Goal: Task Accomplishment & Management: Use online tool/utility

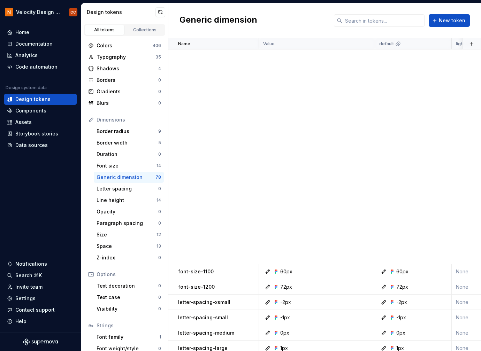
scroll to position [372, 0]
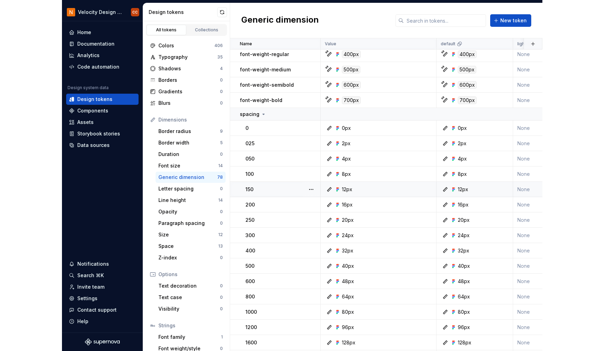
scroll to position [372, 0]
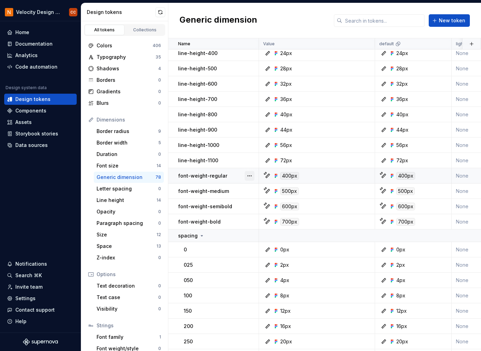
click at [248, 175] on button "button" at bounding box center [250, 176] width 10 height 10
click at [265, 191] on div "Open detail" at bounding box center [279, 189] width 45 height 7
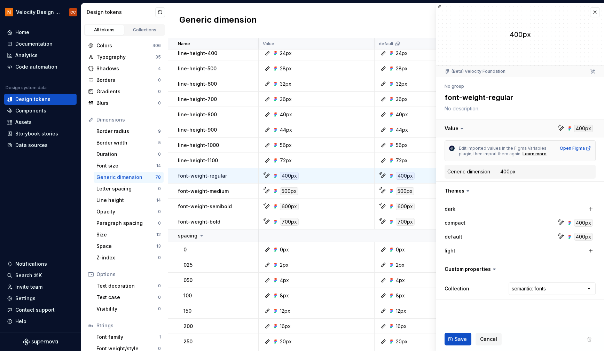
type textarea "*"
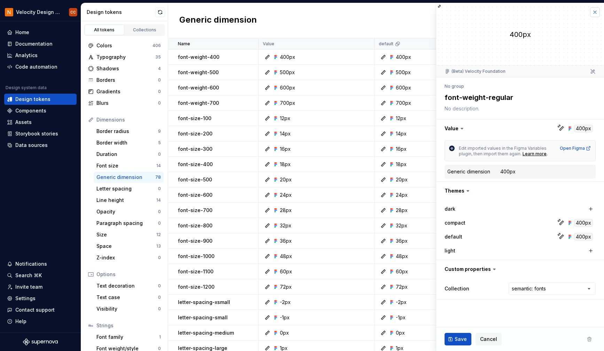
click at [480, 12] on button "button" at bounding box center [595, 12] width 10 height 10
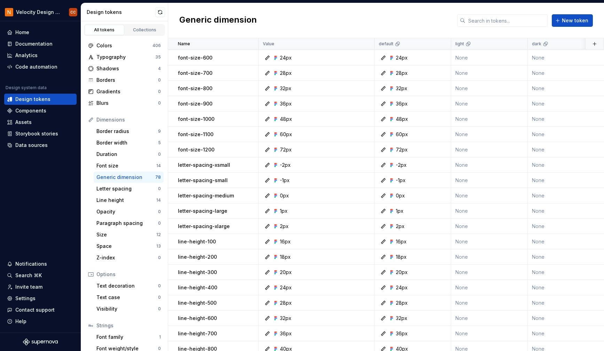
scroll to position [139, 0]
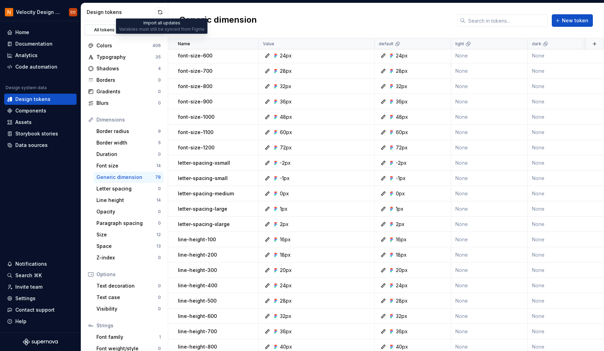
click at [162, 9] on button "button" at bounding box center [160, 12] width 10 height 10
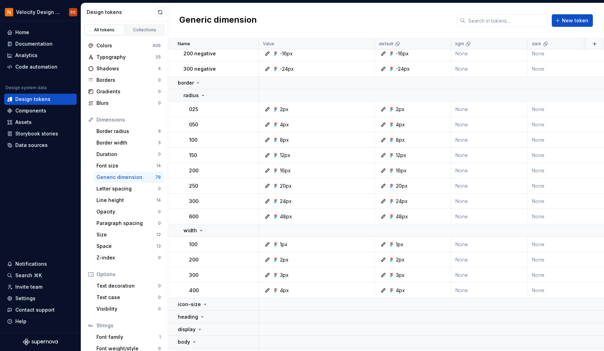
scroll to position [1023, 0]
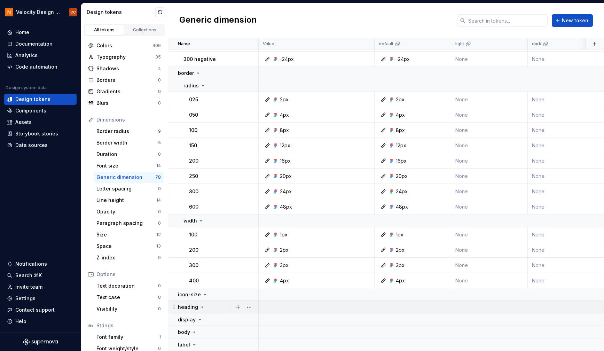
click at [200, 304] on div "heading" at bounding box center [191, 307] width 27 height 7
click at [251, 303] on button "button" at bounding box center [250, 307] width 10 height 10
click at [279, 292] on div "Delete group" at bounding box center [279, 290] width 45 height 7
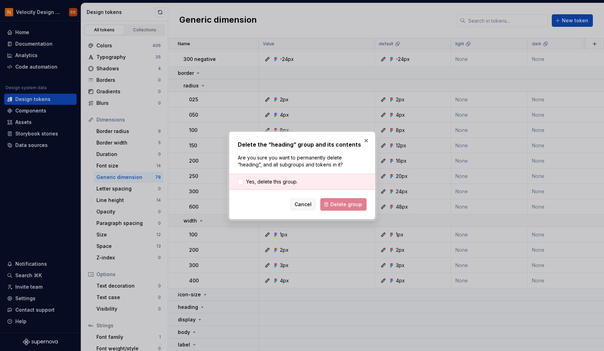
click at [270, 178] on div "Yes, delete this group." at bounding box center [303, 182] width 146 height 16
click at [275, 182] on span "Yes, delete this group." at bounding box center [272, 181] width 52 height 7
click at [333, 200] on button "Delete group" at bounding box center [343, 204] width 46 height 13
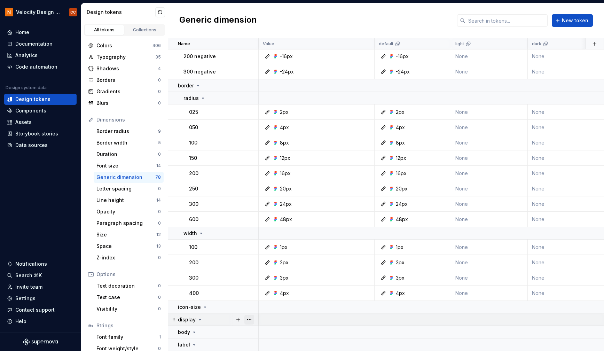
click at [245, 318] on button "button" at bounding box center [250, 320] width 10 height 10
click at [250, 317] on button "button" at bounding box center [250, 320] width 10 height 10
click at [247, 317] on button "button" at bounding box center [250, 320] width 10 height 10
click at [264, 304] on div "Delete group" at bounding box center [279, 302] width 45 height 7
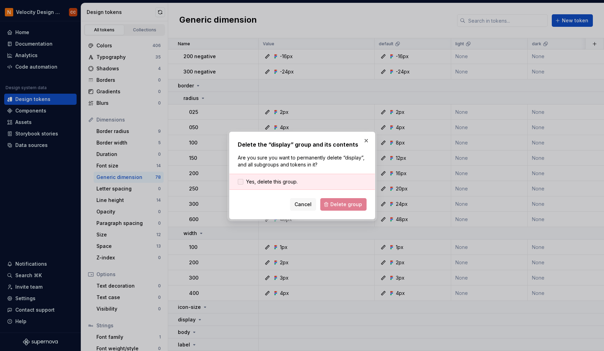
click at [264, 181] on span "Yes, delete this group." at bounding box center [272, 181] width 52 height 7
click at [343, 204] on span "Delete group" at bounding box center [347, 204] width 32 height 7
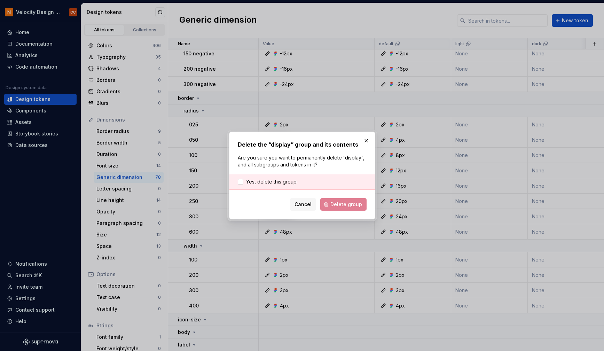
scroll to position [998, 0]
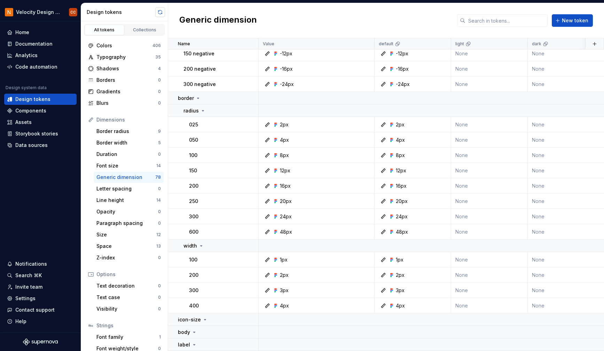
click at [157, 11] on button "button" at bounding box center [160, 12] width 10 height 10
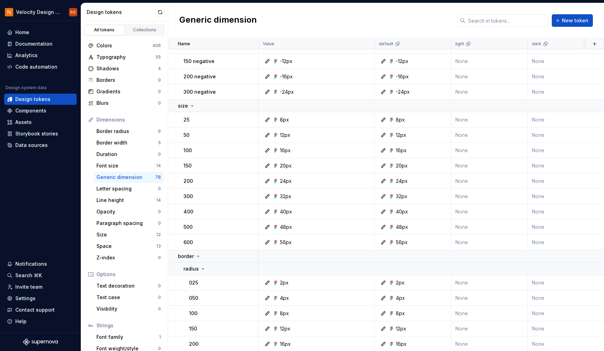
scroll to position [998, 0]
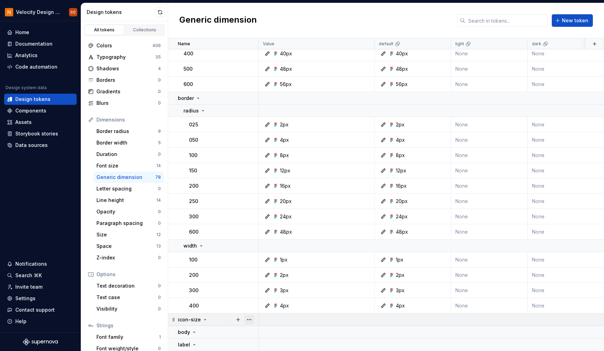
click at [250, 316] on button "button" at bounding box center [250, 320] width 10 height 10
click at [273, 304] on div "Delete group" at bounding box center [279, 302] width 45 height 7
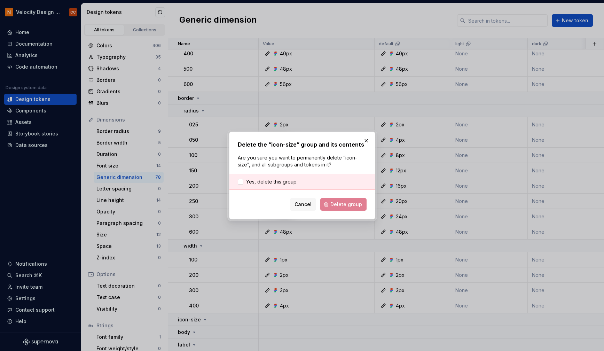
drag, startPoint x: 287, startPoint y: 181, endPoint x: 296, endPoint y: 186, distance: 10.2
click at [287, 181] on span "Yes, delete this group." at bounding box center [272, 181] width 52 height 7
click at [334, 206] on span "Delete group" at bounding box center [347, 204] width 32 height 7
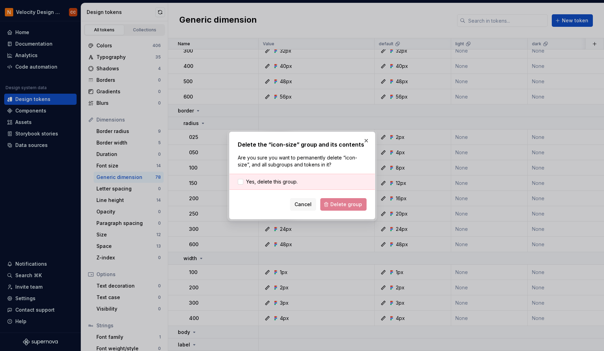
scroll to position [985, 0]
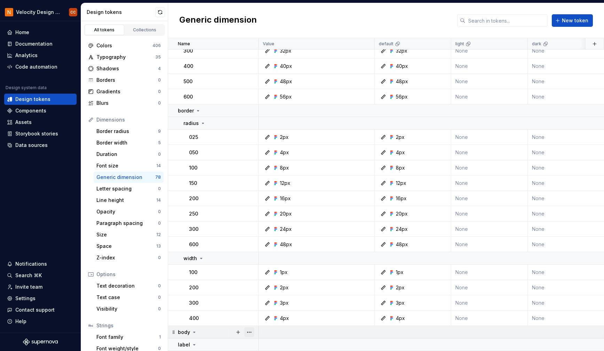
click at [249, 329] on button "button" at bounding box center [250, 332] width 10 height 10
click at [275, 318] on div "Delete group" at bounding box center [279, 315] width 45 height 7
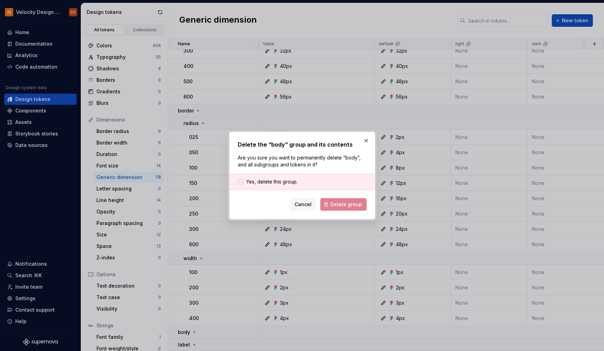
click at [286, 182] on span "Yes, delete this group." at bounding box center [272, 181] width 52 height 7
click at [336, 201] on span "Delete group" at bounding box center [347, 204] width 32 height 7
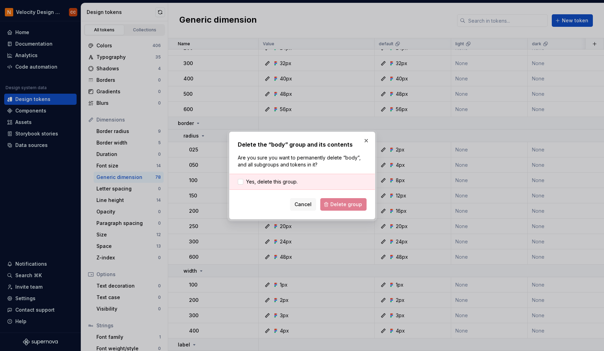
scroll to position [973, 0]
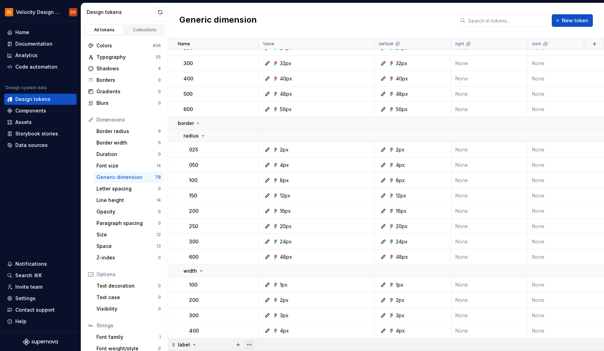
click at [248, 341] on button "button" at bounding box center [250, 345] width 10 height 10
click at [266, 315] on div "Ungroup" at bounding box center [279, 313] width 45 height 7
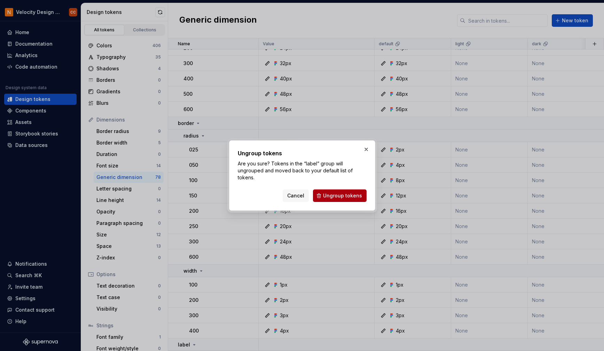
click at [341, 193] on span "Ungroup tokens" at bounding box center [342, 195] width 39 height 7
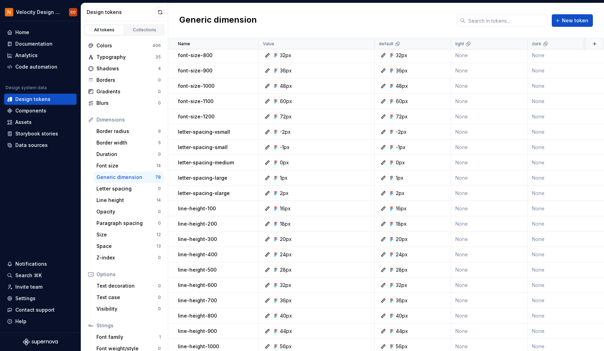
scroll to position [0, 0]
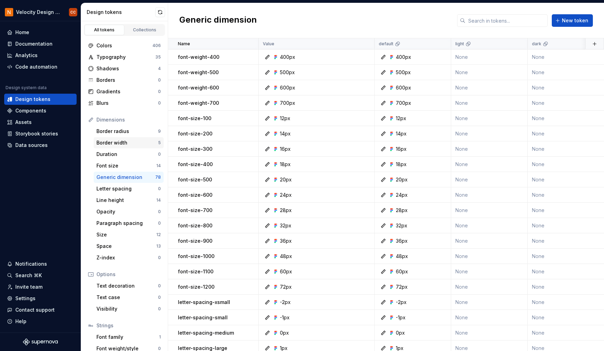
click at [126, 144] on div "Border width" at bounding box center [127, 142] width 62 height 7
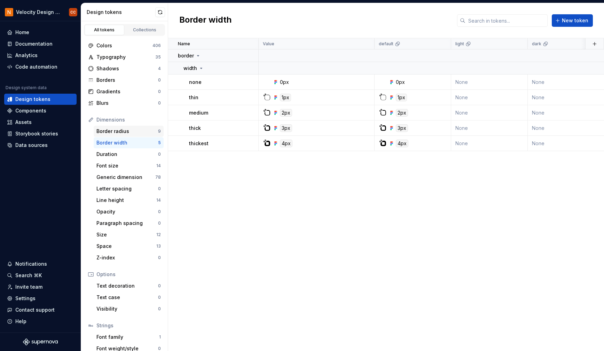
click at [123, 130] on div "Border radius" at bounding box center [127, 131] width 62 height 7
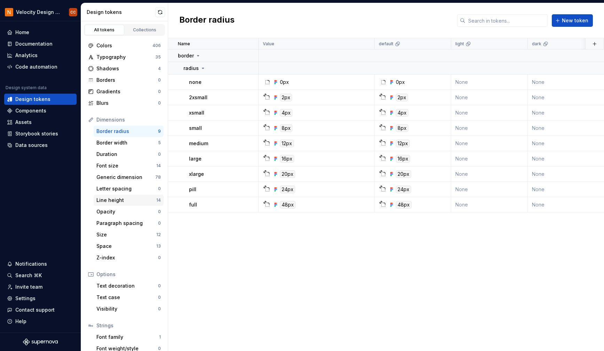
click at [129, 202] on div "Line height" at bounding box center [126, 200] width 60 height 7
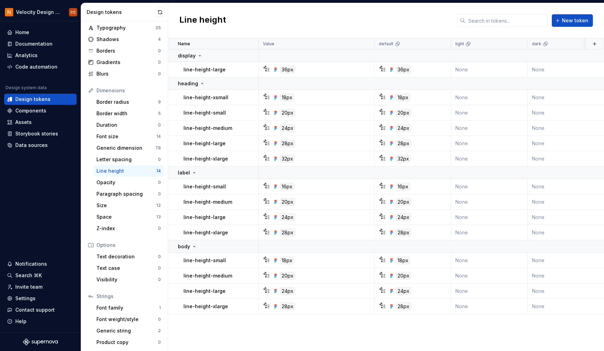
scroll to position [30, 0]
click at [134, 307] on div "Font family" at bounding box center [127, 306] width 63 height 7
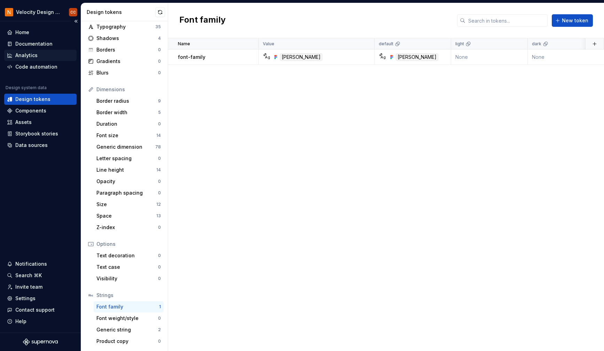
click at [34, 60] on div "Analytics" at bounding box center [40, 55] width 72 height 11
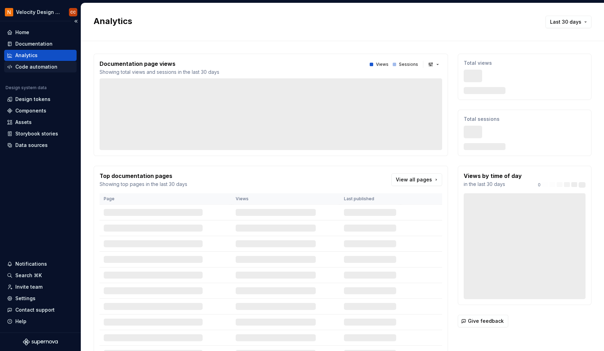
click at [39, 67] on div "Code automation" at bounding box center [36, 66] width 42 height 7
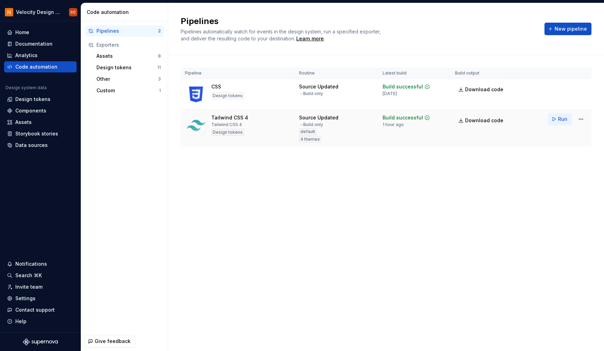
click at [564, 120] on span "Run" at bounding box center [562, 119] width 9 height 7
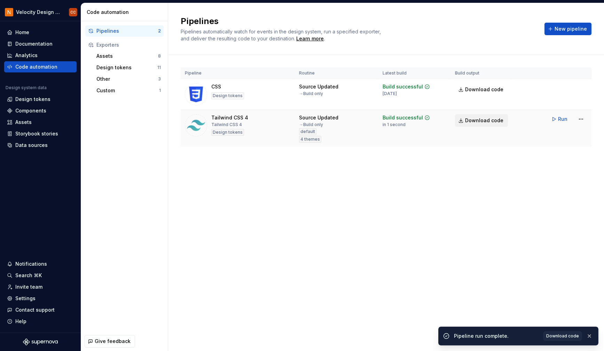
click at [480, 120] on span "Download code" at bounding box center [484, 120] width 38 height 7
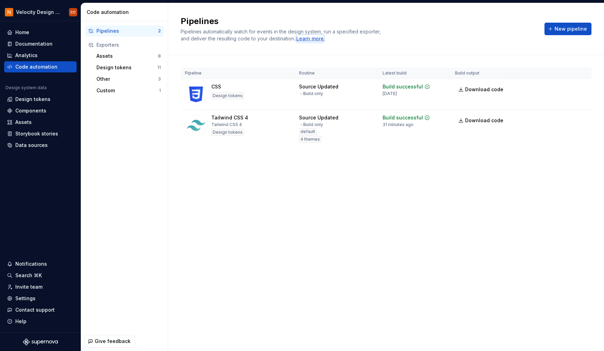
click at [312, 39] on div "Learn more" at bounding box center [310, 38] width 28 height 7
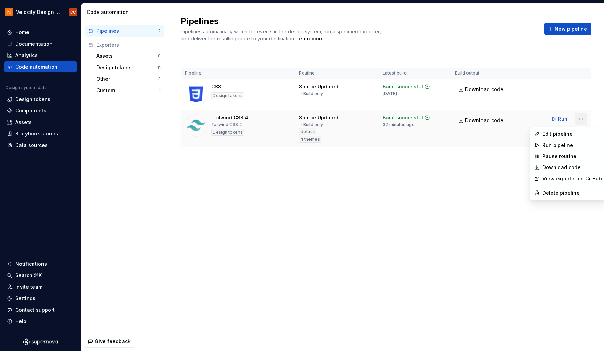
click at [582, 119] on html "Velocity Design System by NAVEX CC Home Documentation Analytics Code automation…" at bounding box center [302, 175] width 604 height 351
click at [558, 135] on div "Edit pipeline" at bounding box center [573, 134] width 60 height 7
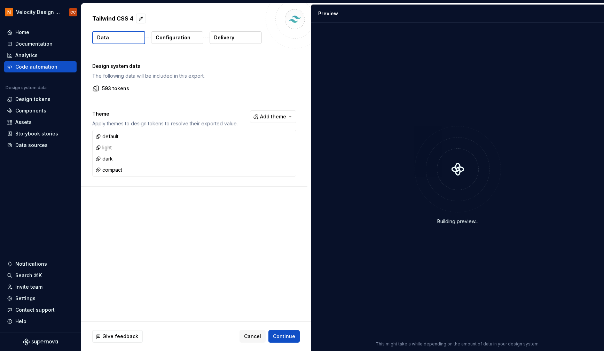
click at [179, 37] on p "Configuration" at bounding box center [173, 37] width 35 height 7
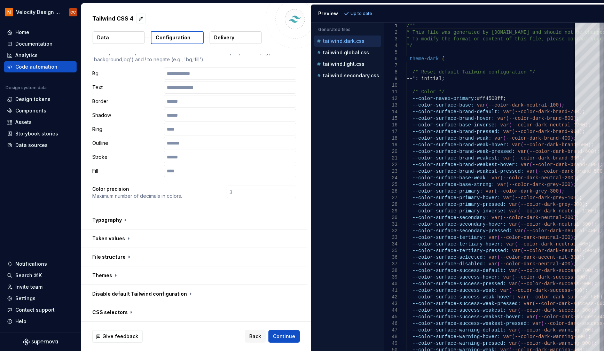
scroll to position [139, 0]
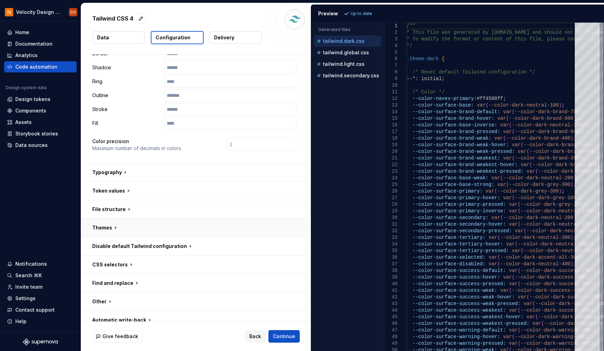
click at [115, 226] on button "button" at bounding box center [194, 228] width 226 height 18
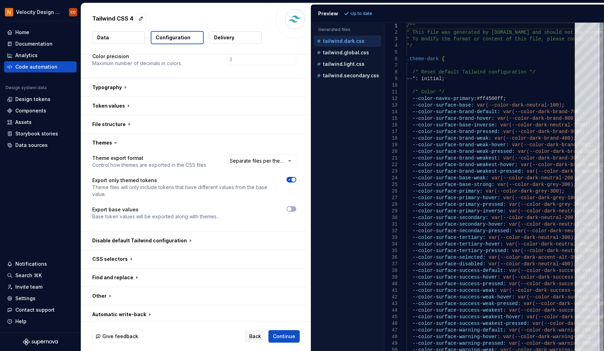
scroll to position [227, 0]
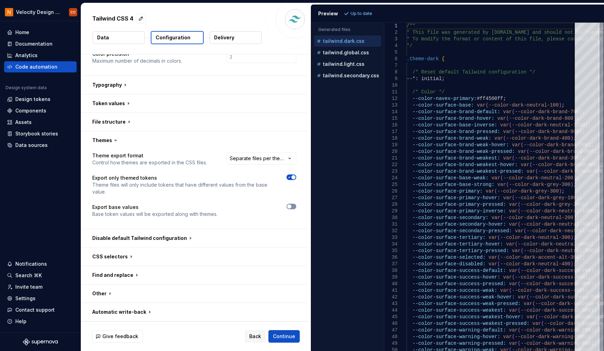
click at [295, 206] on button "button" at bounding box center [292, 207] width 10 height 6
click at [289, 160] on html "**********" at bounding box center [302, 175] width 604 height 351
click at [359, 12] on span "Refresh preview" at bounding box center [368, 14] width 35 height 6
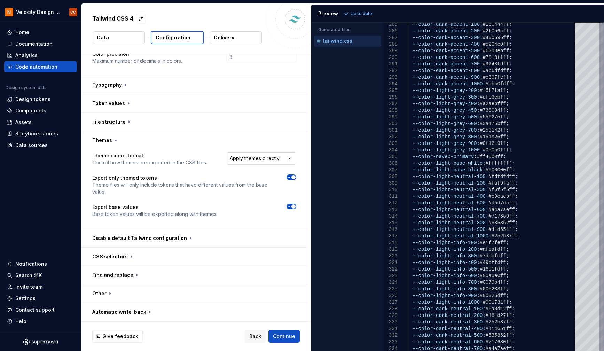
click at [292, 158] on html "**********" at bounding box center [302, 175] width 604 height 351
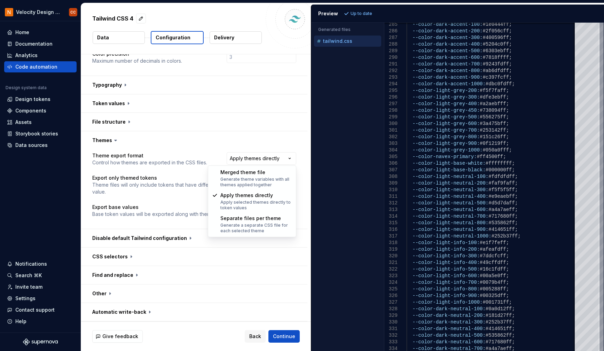
select select "**********"
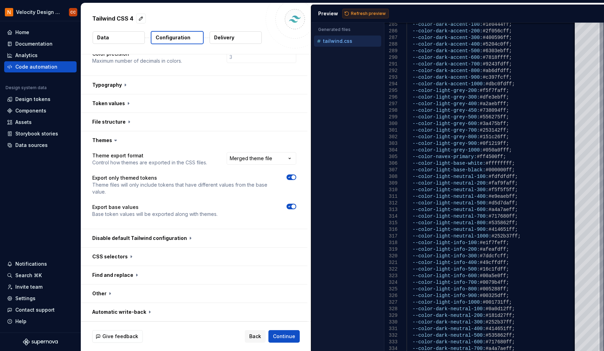
click at [360, 14] on span "Refresh preview" at bounding box center [368, 14] width 35 height 6
click at [355, 52] on p "tailwind.themed.css" at bounding box center [347, 53] width 49 height 6
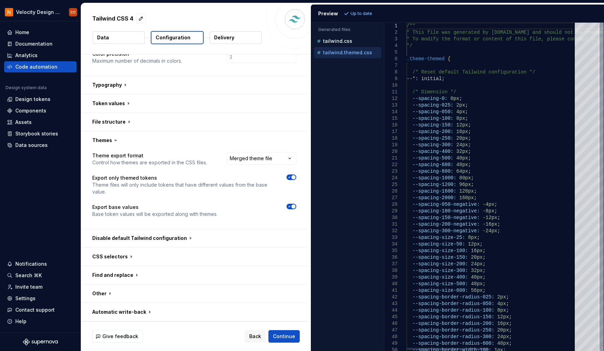
click at [603, 26] on div at bounding box center [602, 68] width 2 height 90
click at [337, 41] on p "tailwind.css" at bounding box center [337, 41] width 29 height 6
type textarea "**********"
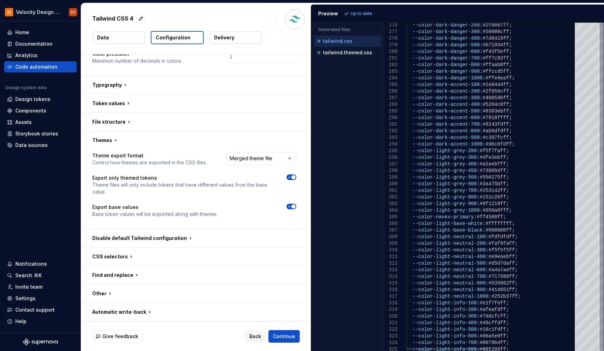
click at [601, 105] on div at bounding box center [602, 104] width 2 height 13
click at [187, 236] on button "button" at bounding box center [194, 238] width 226 height 18
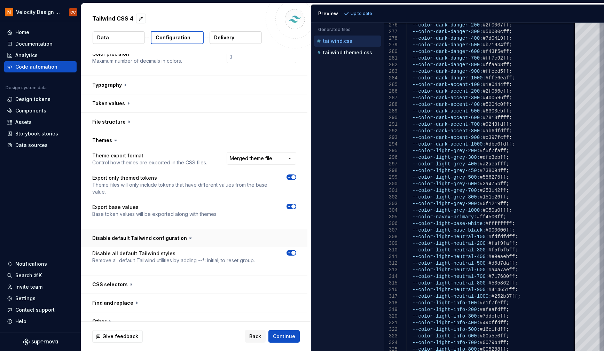
click at [187, 236] on icon at bounding box center [190, 238] width 7 height 7
click at [187, 239] on icon at bounding box center [190, 238] width 7 height 7
click at [189, 238] on icon at bounding box center [190, 238] width 2 height 1
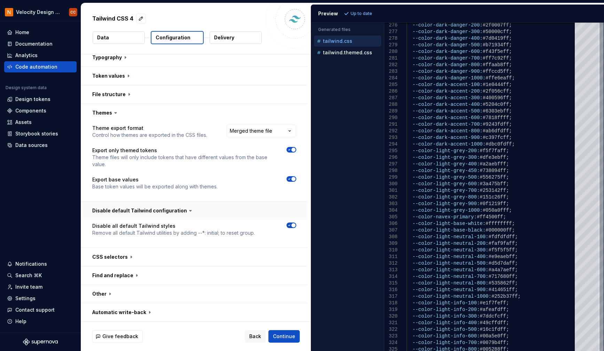
scroll to position [255, 0]
click at [129, 256] on button "button" at bounding box center [194, 257] width 226 height 18
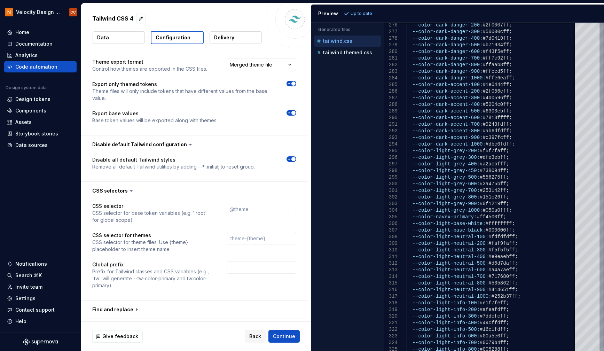
scroll to position [355, 0]
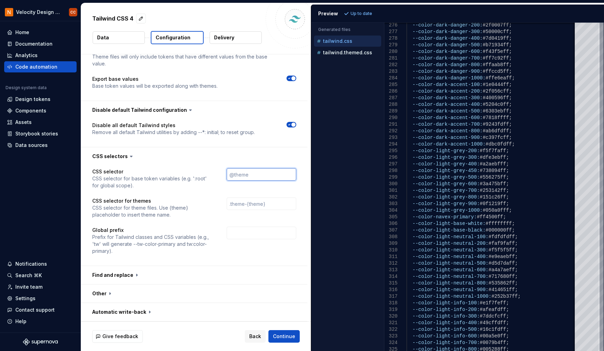
click at [257, 176] on input "text" at bounding box center [262, 174] width 70 height 13
click at [247, 206] on input "text" at bounding box center [262, 204] width 70 height 13
type input "@theme-{theme}"
click at [366, 13] on span "Refresh preview" at bounding box center [368, 14] width 35 height 6
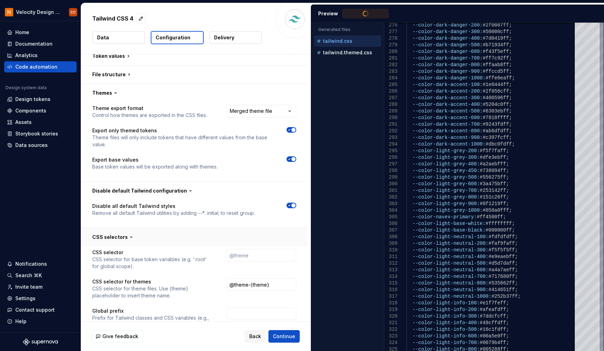
scroll to position [216, 0]
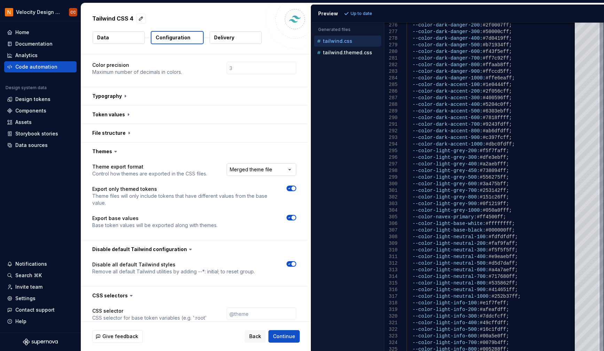
click at [291, 169] on html "**********" at bounding box center [302, 175] width 604 height 351
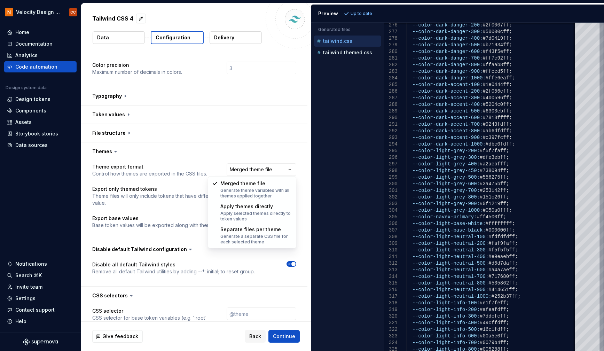
select select "**********"
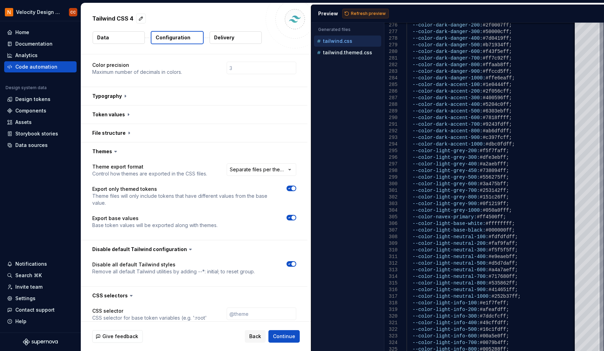
click at [364, 14] on span "Refresh preview" at bounding box center [368, 14] width 35 height 6
click at [343, 49] on button "tailwind.dark.css" at bounding box center [347, 53] width 67 height 8
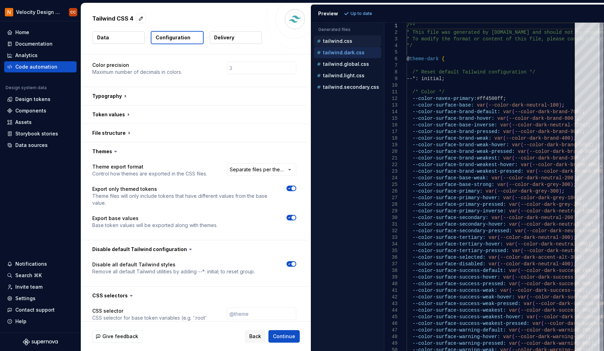
click at [343, 43] on p "tailwind.css" at bounding box center [337, 41] width 29 height 6
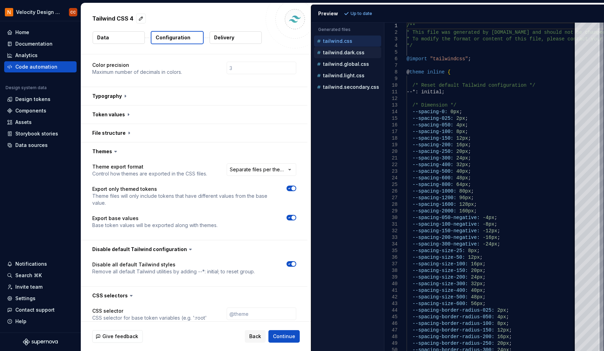
click at [344, 53] on p "tailwind.dark.css" at bounding box center [343, 53] width 41 height 6
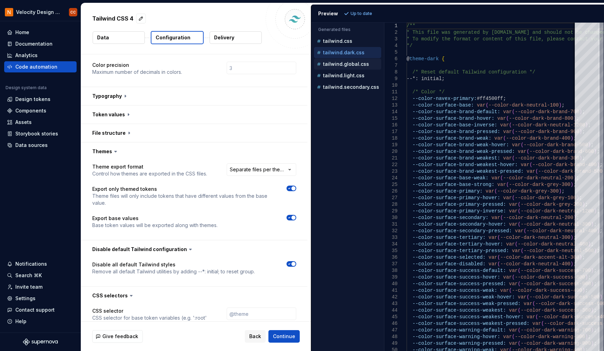
click at [347, 63] on p "tailwind.global.css" at bounding box center [346, 64] width 46 height 6
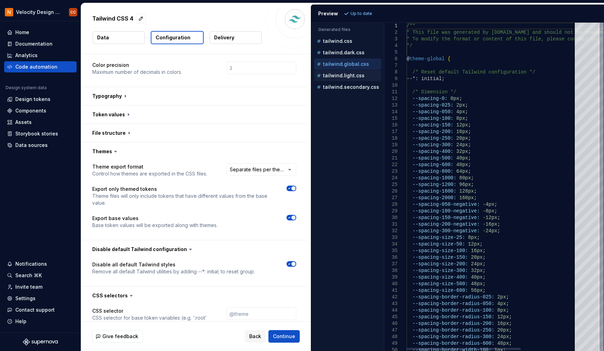
click at [348, 73] on p "tailwind.light.css" at bounding box center [343, 76] width 41 height 6
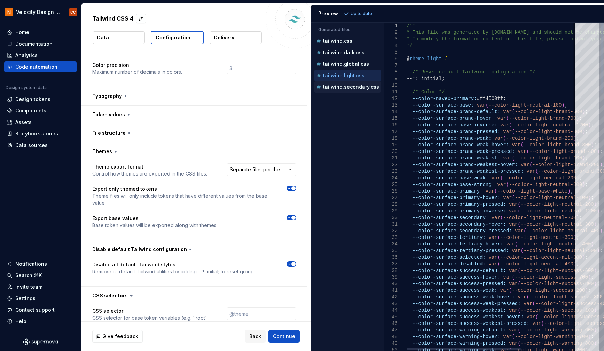
click at [353, 87] on p "tailwind.secondary.css" at bounding box center [351, 87] width 56 height 6
type textarea "**********"
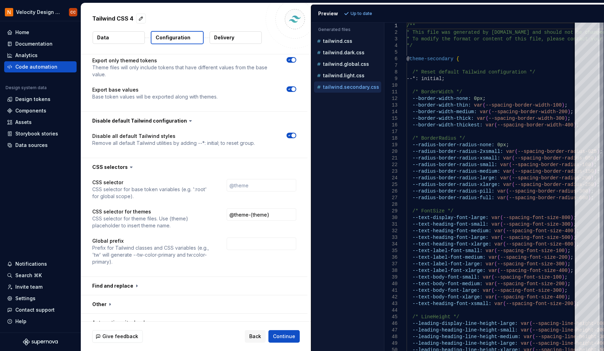
scroll to position [355, 0]
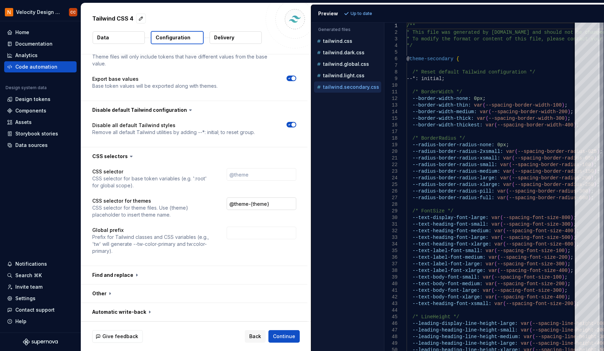
click at [271, 203] on input "@theme-{theme}" at bounding box center [262, 204] width 70 height 13
drag, startPoint x: 278, startPoint y: 203, endPoint x: 214, endPoint y: 206, distance: 64.5
click at [214, 206] on div "CSS selector for themes CSS selector for theme files. Use {theme} placeholder t…" at bounding box center [194, 208] width 204 height 21
click at [239, 225] on div "CSS selector CSS selector for base token variables (e.g. ':root' for global sco…" at bounding box center [194, 215] width 204 height 95
click at [363, 13] on span "Refresh preview" at bounding box center [368, 14] width 35 height 6
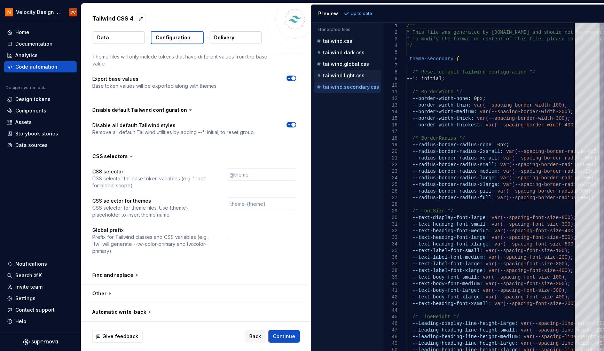
click at [350, 73] on p "tailwind.light.css" at bounding box center [343, 76] width 41 height 6
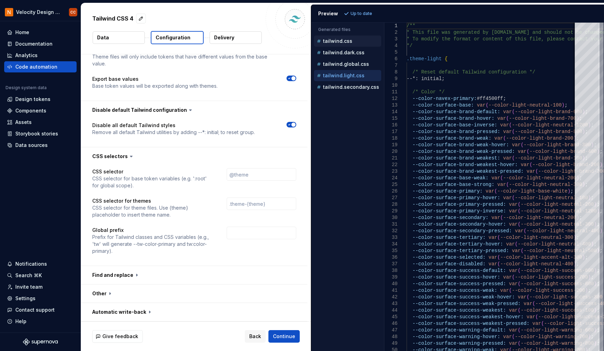
click at [341, 40] on p "tailwind.css" at bounding box center [337, 41] width 29 height 6
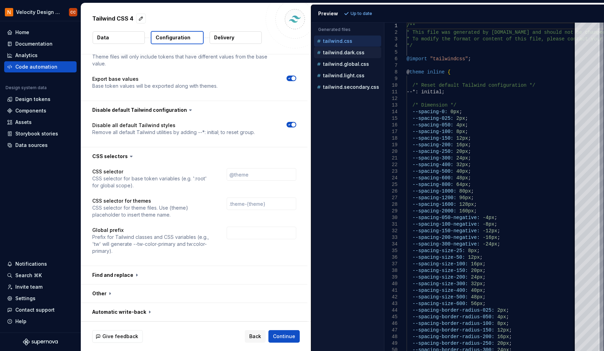
click at [340, 53] on p "tailwind.dark.css" at bounding box center [343, 53] width 41 height 6
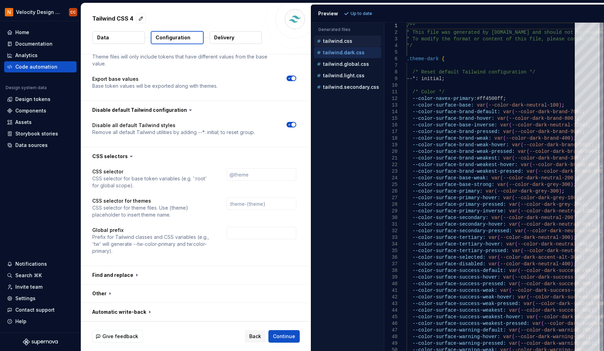
click at [342, 42] on p "tailwind.css" at bounding box center [337, 41] width 29 height 6
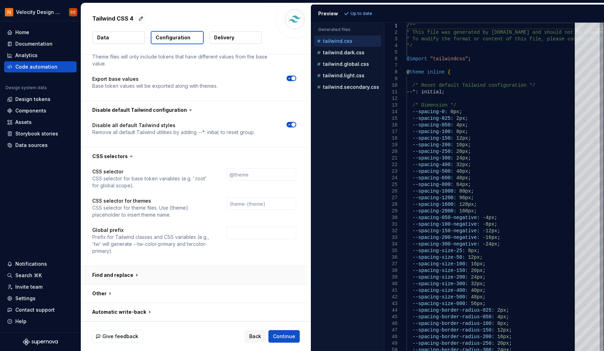
click at [124, 275] on button "button" at bounding box center [194, 275] width 226 height 18
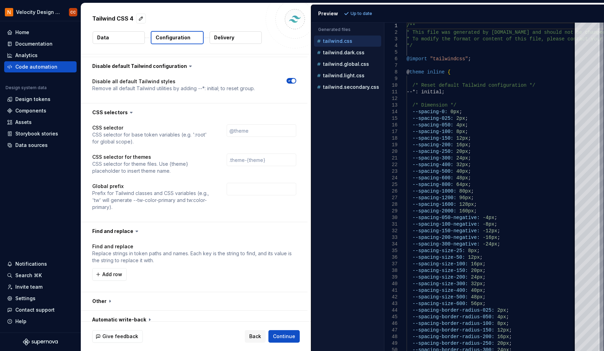
scroll to position [406, 0]
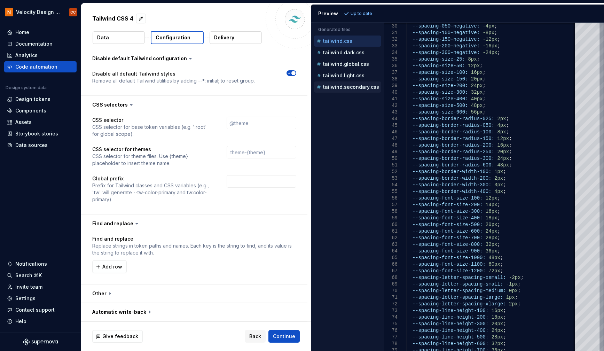
click at [346, 89] on p "tailwind.secondary.css" at bounding box center [351, 87] width 56 height 6
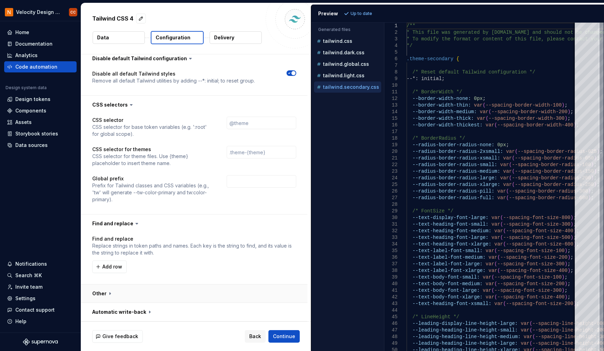
click at [100, 292] on button "button" at bounding box center [194, 294] width 226 height 18
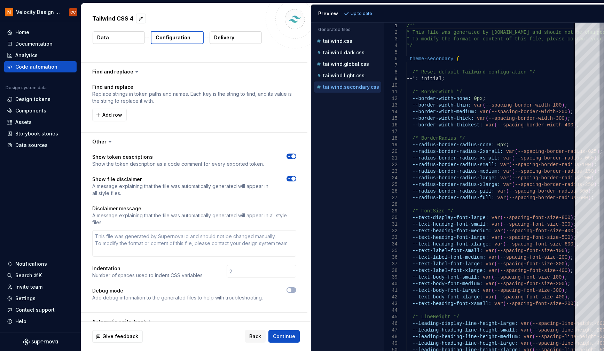
scroll to position [568, 0]
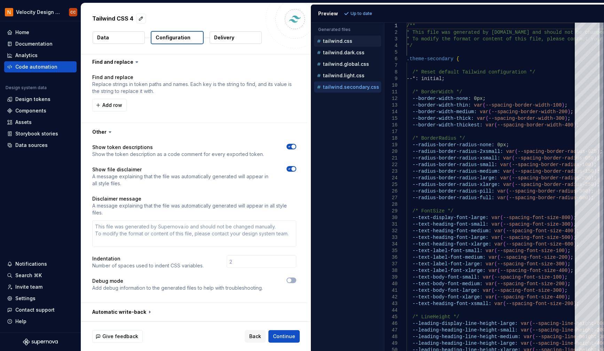
click at [338, 41] on p "tailwind.css" at bounding box center [337, 41] width 29 height 6
type textarea "**********"
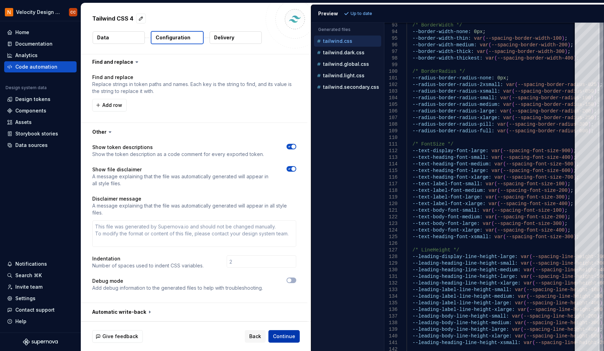
click at [277, 334] on span "Continue" at bounding box center [284, 336] width 22 height 7
type textarea "*"
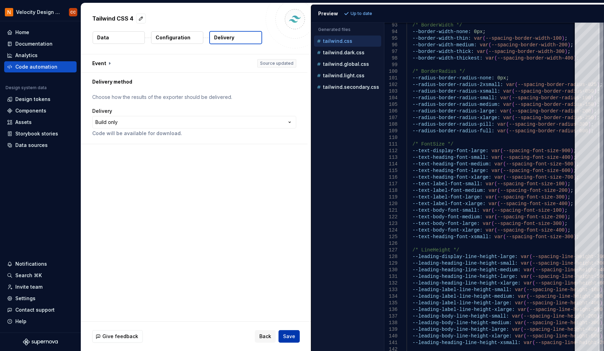
click at [292, 334] on span "Save" at bounding box center [289, 336] width 12 height 7
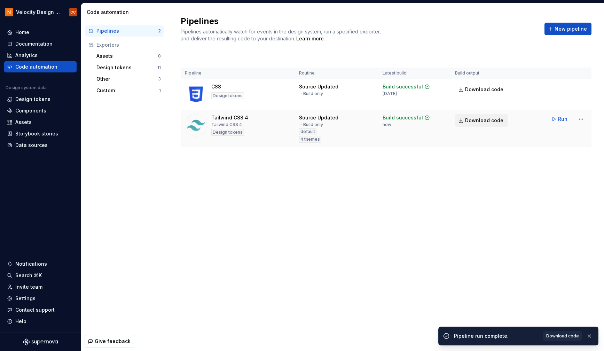
click at [497, 121] on span "Download code" at bounding box center [484, 120] width 38 height 7
